Goal: Task Accomplishment & Management: Complete application form

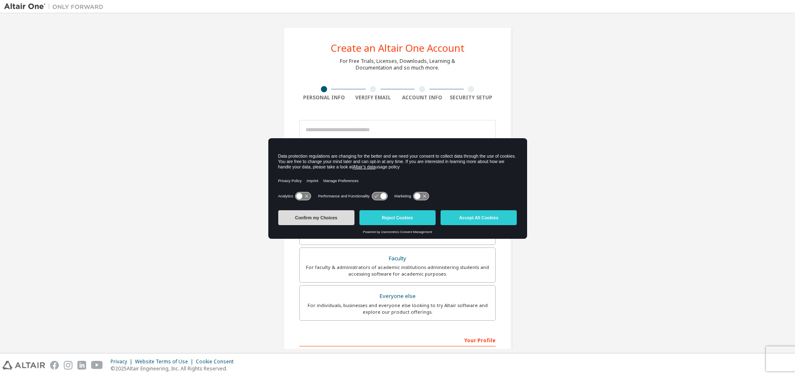
click at [324, 222] on button "Confirm my Choices" at bounding box center [316, 217] width 76 height 15
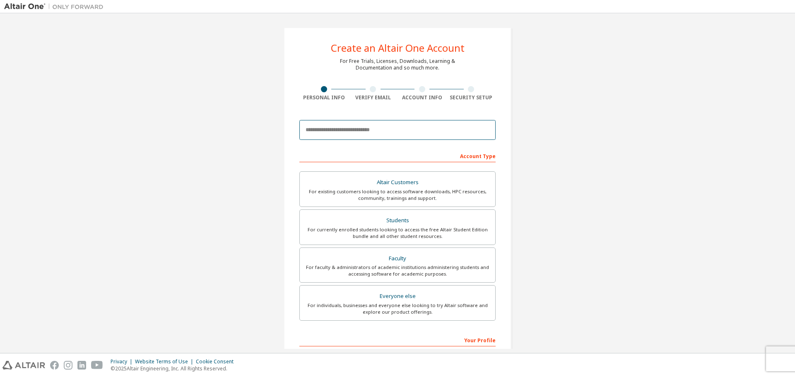
click at [334, 131] on input "email" at bounding box center [397, 130] width 196 height 20
type input "**********"
click at [456, 273] on div "For faculty & administrators of academic institutions administering students an…" at bounding box center [397, 270] width 185 height 13
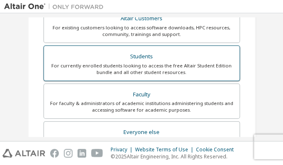
scroll to position [163, 0]
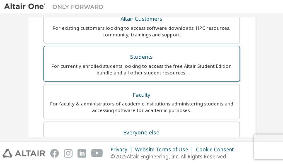
click at [140, 73] on div "For currently enrolled students looking to access the free Altair Student Editi…" at bounding box center [141, 69] width 185 height 13
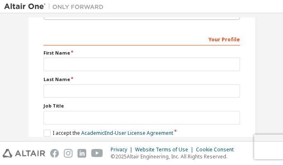
scroll to position [301, 0]
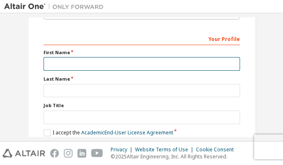
click at [121, 69] on input "text" at bounding box center [141, 64] width 196 height 14
type input "*********"
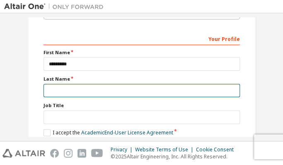
click at [86, 86] on input "text" at bounding box center [141, 91] width 196 height 14
type input "**********"
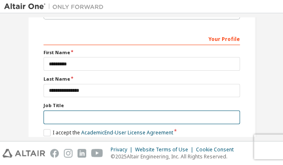
click at [67, 117] on input "text" at bounding box center [141, 117] width 196 height 14
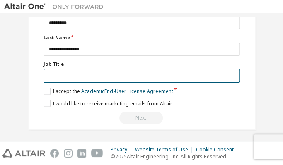
scroll to position [343, 0]
type input "*********"
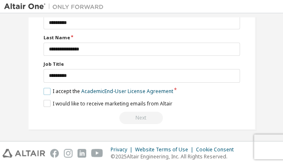
click at [47, 88] on label "I accept the Academic End-User License Agreement" at bounding box center [108, 91] width 130 height 7
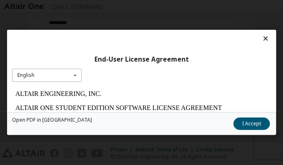
scroll to position [0, 0]
click at [62, 73] on div "English English" at bounding box center [47, 76] width 70 height 14
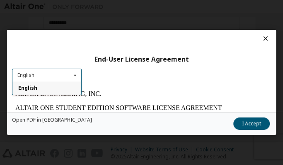
click at [62, 73] on div "English English" at bounding box center [47, 76] width 70 height 14
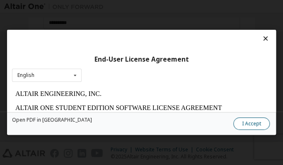
click at [255, 124] on button "I Accept" at bounding box center [251, 124] width 36 height 12
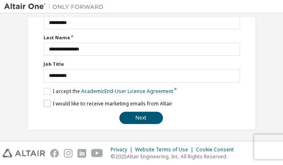
click at [55, 101] on label "I would like to receive marketing emails from Altair" at bounding box center [107, 103] width 129 height 7
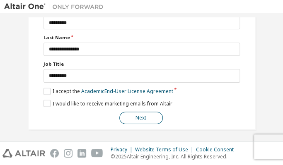
click at [122, 112] on button "Next" at bounding box center [140, 118] width 43 height 12
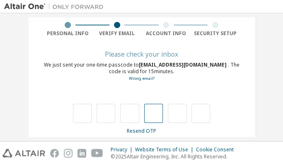
scroll to position [77, 0]
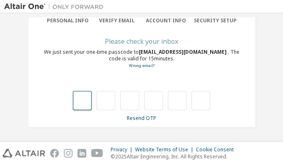
click at [79, 100] on input "text" at bounding box center [82, 100] width 19 height 19
type input "*"
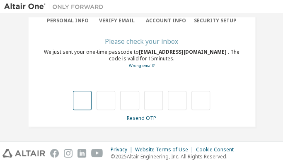
type input "*"
